Goal: Use online tool/utility: Utilize a website feature to perform a specific function

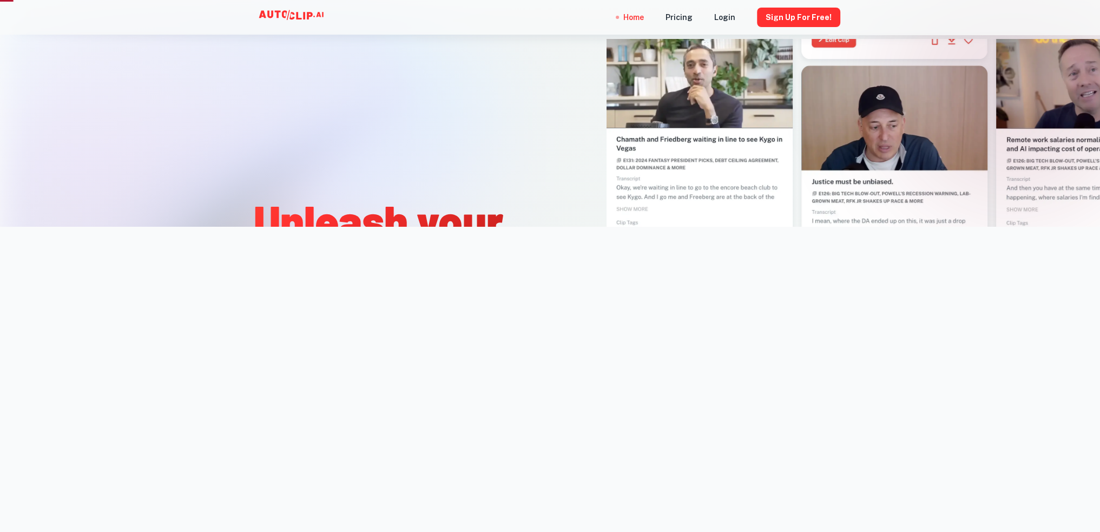
scroll to position [360, 0]
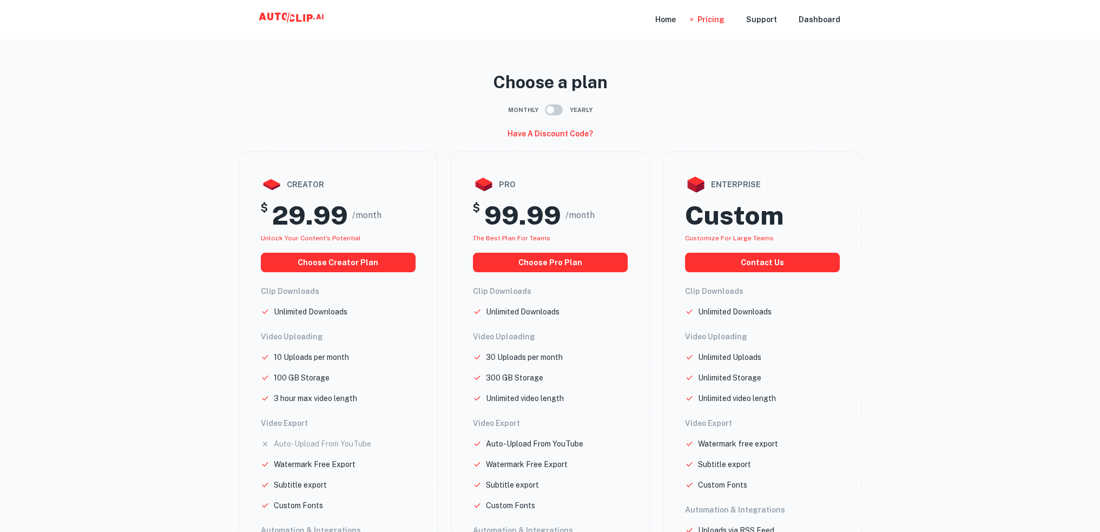
click at [847, 43] on main "Choose a plan Monthly Yearly Have a discount code? creator $ 29.99 /month Unloc…" at bounding box center [550, 353] width 1100 height 688
click at [274, 17] on icon at bounding box center [293, 20] width 108 height 22
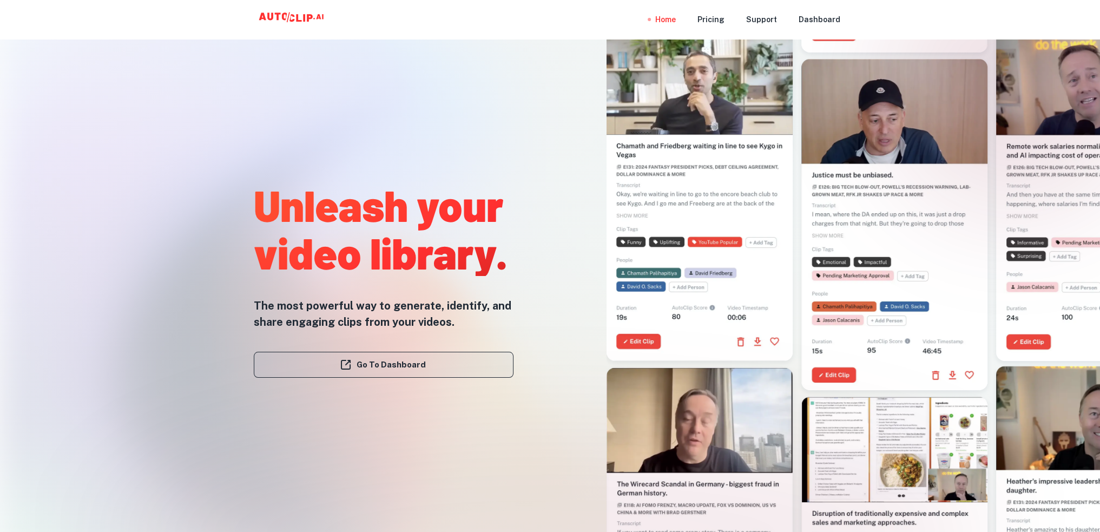
click at [424, 366] on link "Go To Dashboard" at bounding box center [384, 365] width 260 height 26
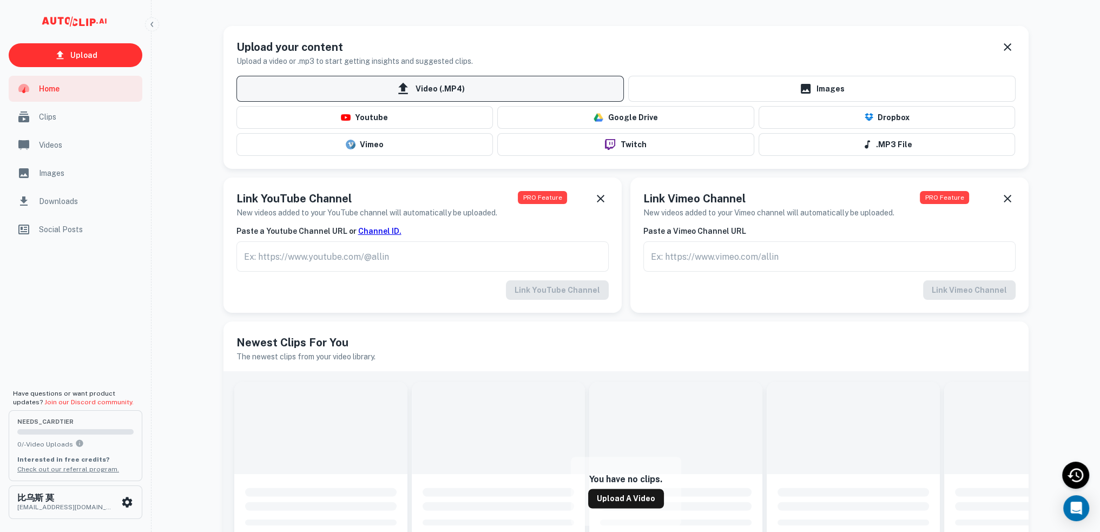
click at [529, 91] on span "Video (.MP4)" at bounding box center [429, 89] width 387 height 26
click at [0, 0] on input "Video (.MP4)" at bounding box center [0, 0] width 0 height 0
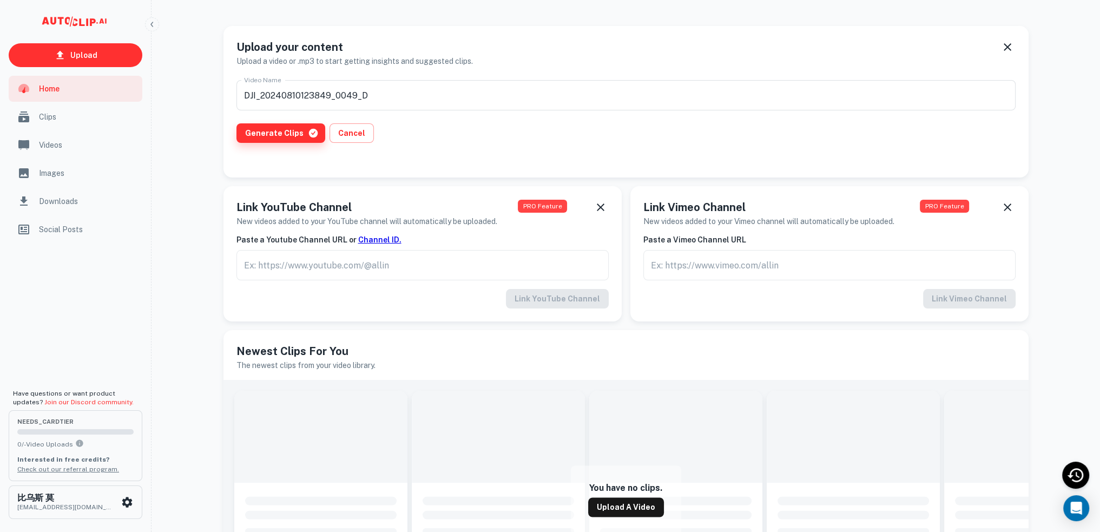
click at [292, 136] on button "Generate Clips" at bounding box center [280, 132] width 89 height 19
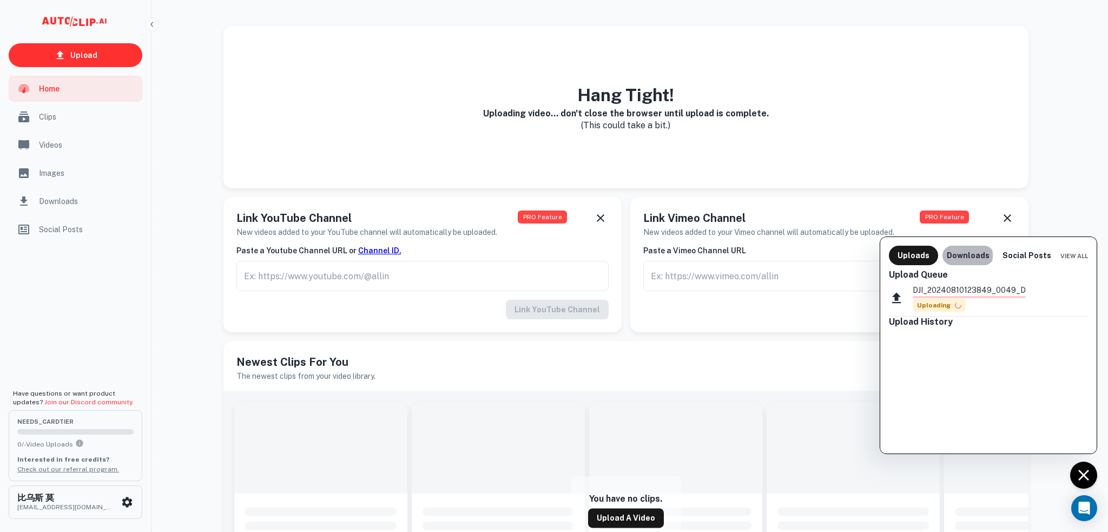
click at [953, 255] on button "Downloads" at bounding box center [967, 255] width 51 height 19
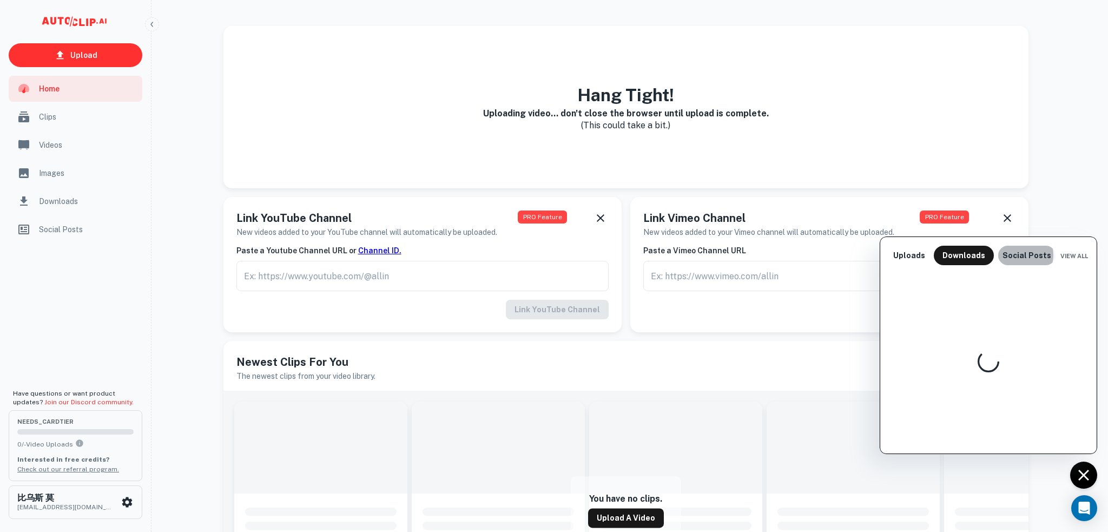
click at [1012, 255] on button "Social Posts" at bounding box center [1026, 255] width 57 height 19
click at [906, 257] on button "Uploads" at bounding box center [909, 255] width 41 height 19
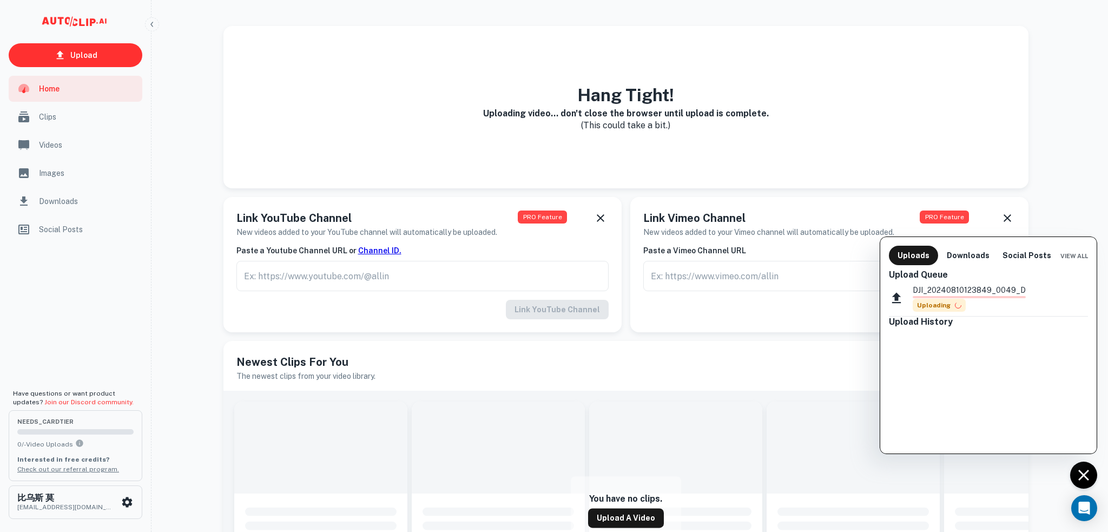
click at [967, 301] on div "DJI_20240810123849_0049_D Uploading" at bounding box center [969, 298] width 113 height 28
click at [896, 296] on icon at bounding box center [896, 297] width 9 height 11
click at [621, 365] on div at bounding box center [554, 266] width 1108 height 532
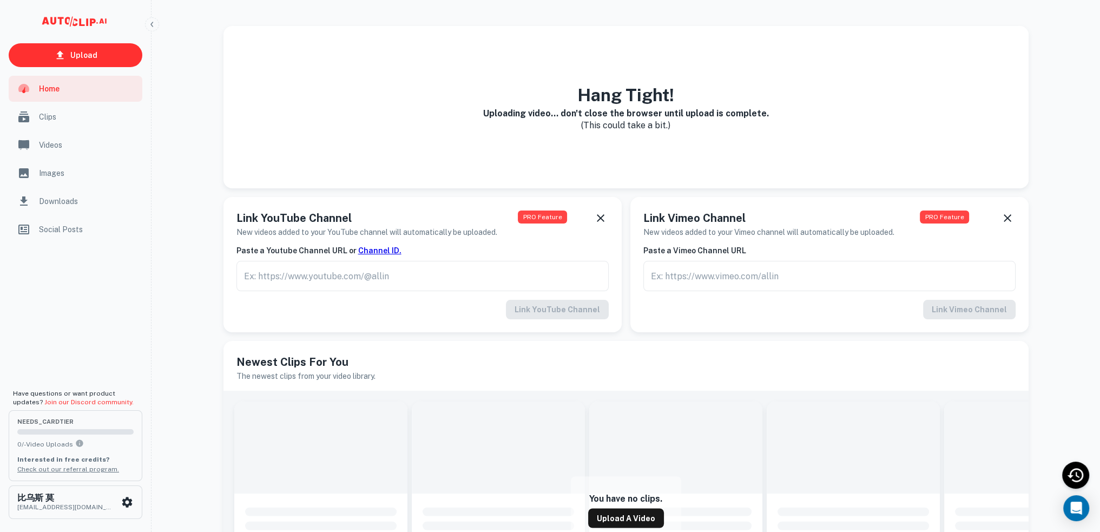
click at [688, 113] on h6 "Uploading video... don't close the browser until upload is complete." at bounding box center [626, 113] width 286 height 10
click at [644, 94] on h3 "Hang Tight!" at bounding box center [626, 95] width 286 height 26
click at [777, 83] on div "Hang Tight! Uploading video... don't close the browser until upload is complete…" at bounding box center [625, 107] width 805 height 162
click at [669, 132] on div "Hang Tight! Uploading video... don't close the browser until upload is complete…" at bounding box center [625, 107] width 805 height 162
click at [731, 446] on span at bounding box center [675, 447] width 173 height 92
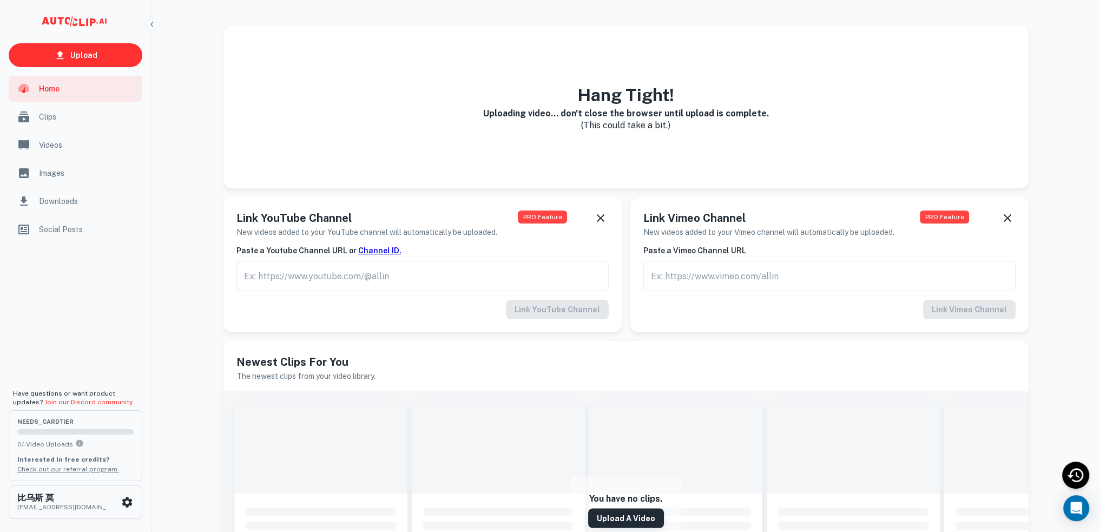
click at [628, 517] on link "Upload a Video" at bounding box center [626, 518] width 76 height 19
